Goal: Book appointment/travel/reservation

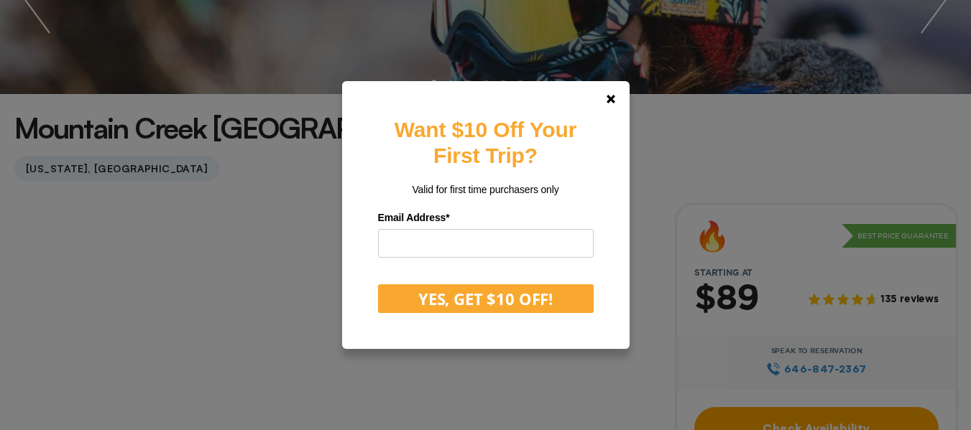
scroll to position [294, 0]
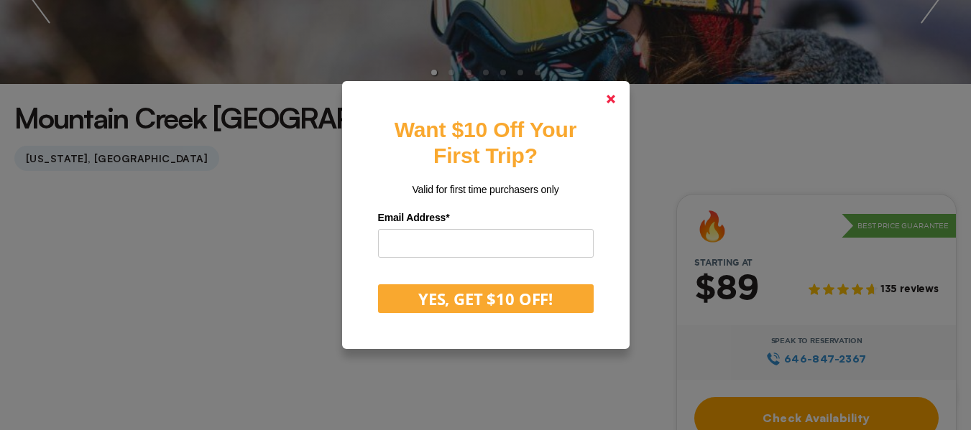
click at [615, 102] on icon at bounding box center [610, 99] width 9 height 9
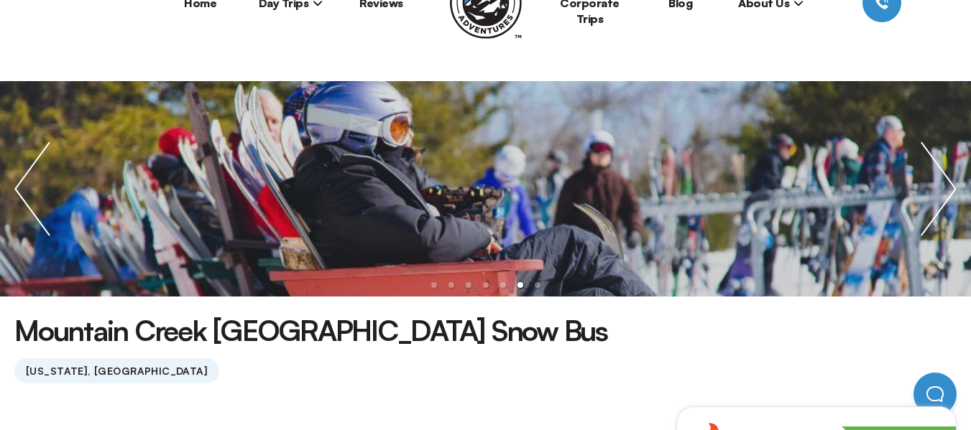
scroll to position [50, 0]
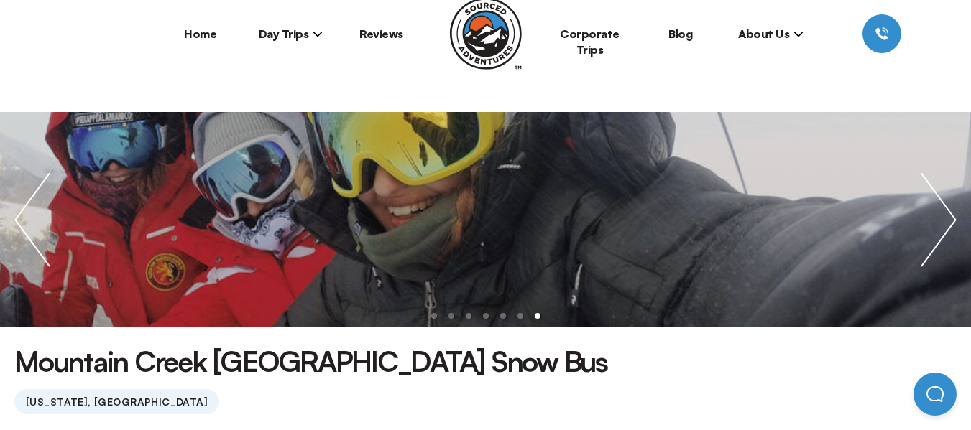
click at [315, 34] on icon at bounding box center [318, 34] width 10 height 10
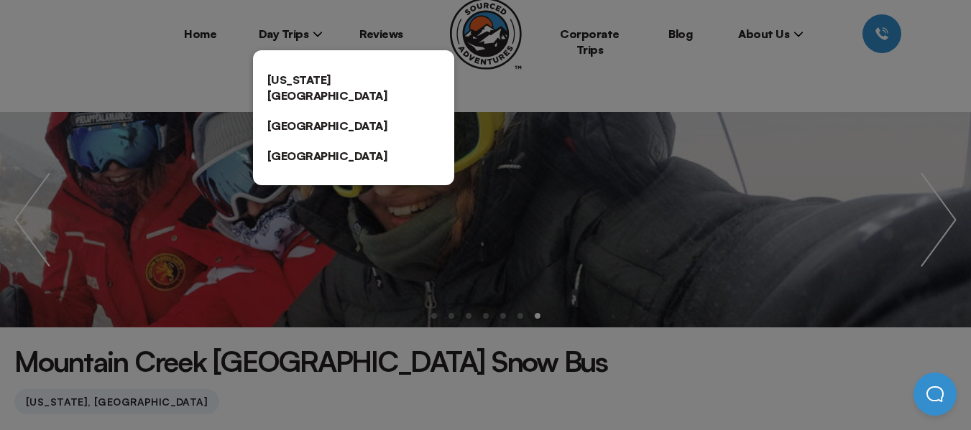
click at [300, 74] on link "[US_STATE][GEOGRAPHIC_DATA]" at bounding box center [353, 88] width 201 height 46
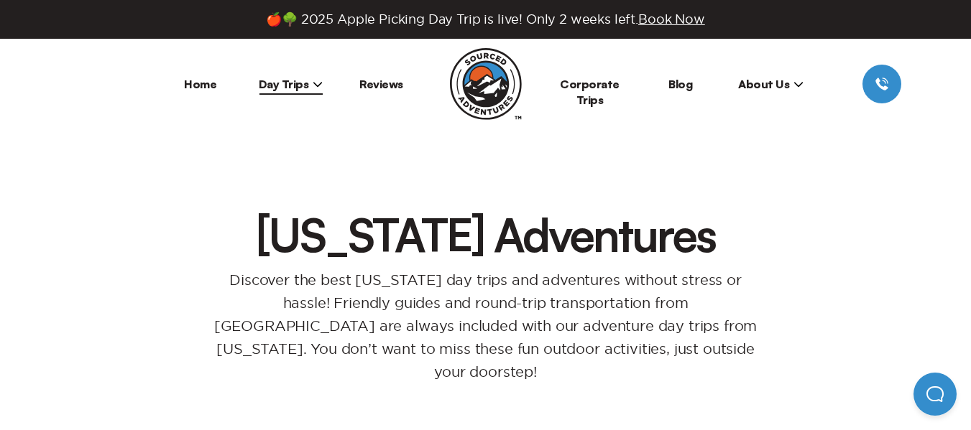
drag, startPoint x: 970, startPoint y: 30, endPoint x: 970, endPoint y: 39, distance: 8.6
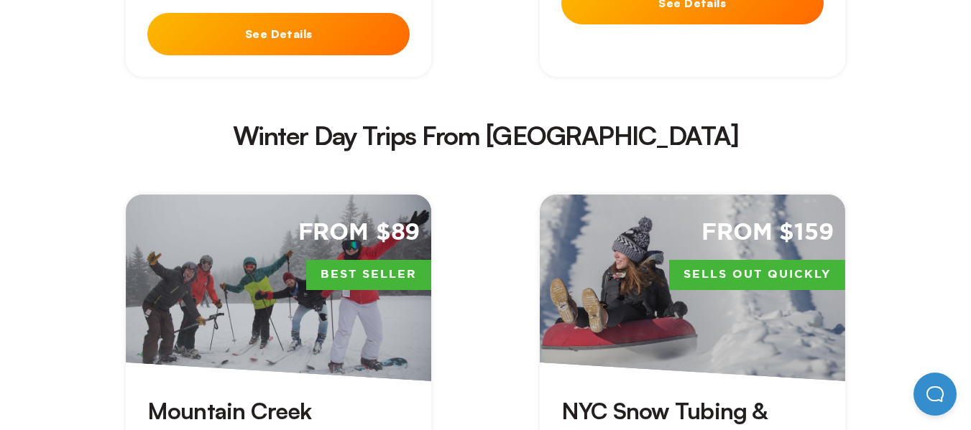
scroll to position [2682, 0]
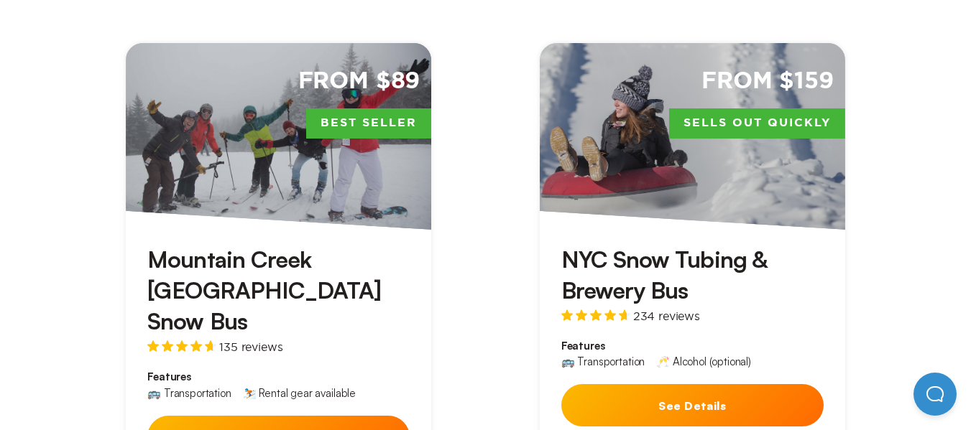
click at [686, 384] on button "See Details" at bounding box center [692, 405] width 262 height 42
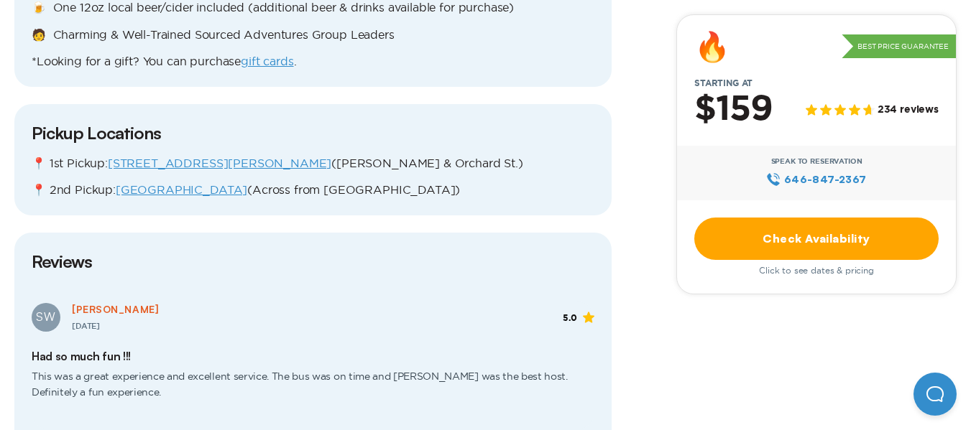
scroll to position [1644, 0]
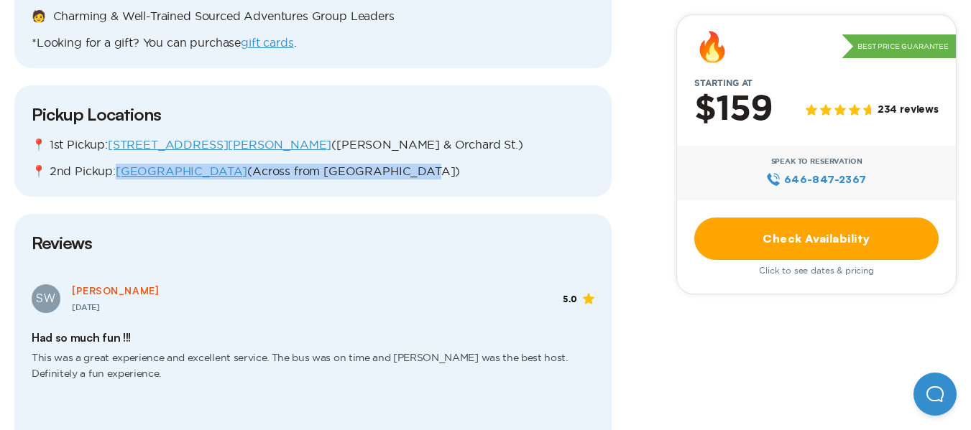
drag, startPoint x: 412, startPoint y: 172, endPoint x: 119, endPoint y: 171, distance: 292.4
click at [119, 171] on p "📍 2nd Pickup: West 45th & 11th Ave (Across from [GEOGRAPHIC_DATA])" at bounding box center [313, 172] width 563 height 16
copy p "West 45th & 11th Ave (Across from [GEOGRAPHIC_DATA])"
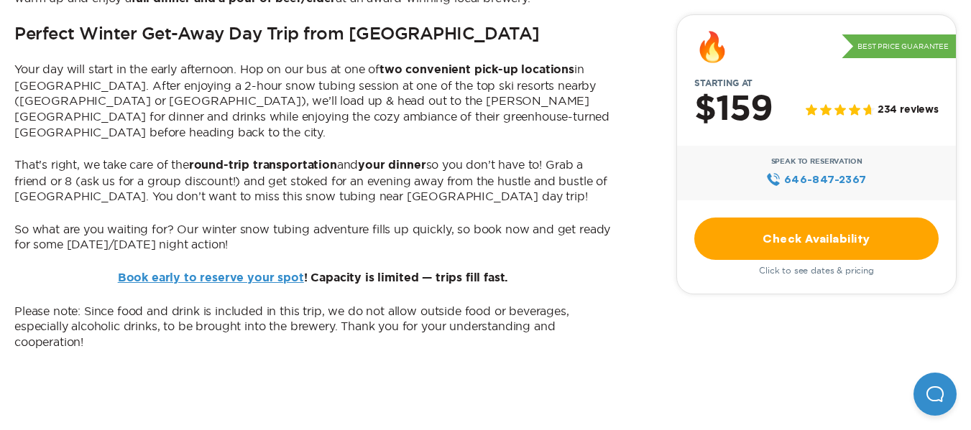
scroll to position [889, 0]
